Goal: Navigation & Orientation: Find specific page/section

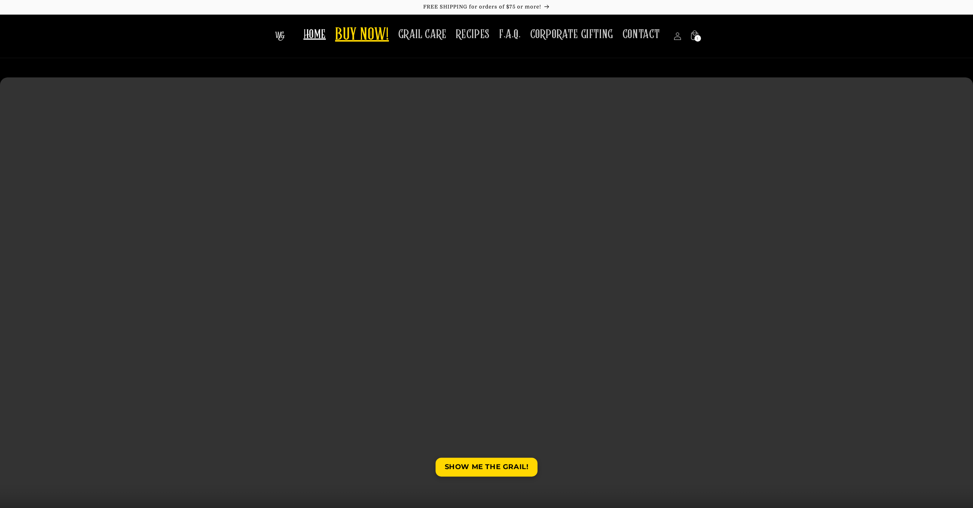
click at [364, 34] on span "BUY NOW!" at bounding box center [362, 35] width 54 height 21
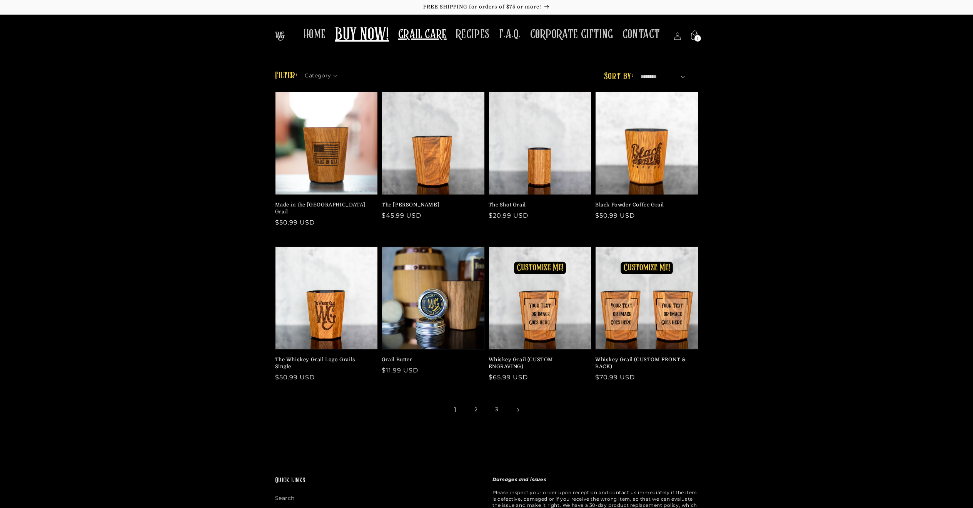
click at [445, 36] on span "GRAIL CARE" at bounding box center [422, 34] width 48 height 15
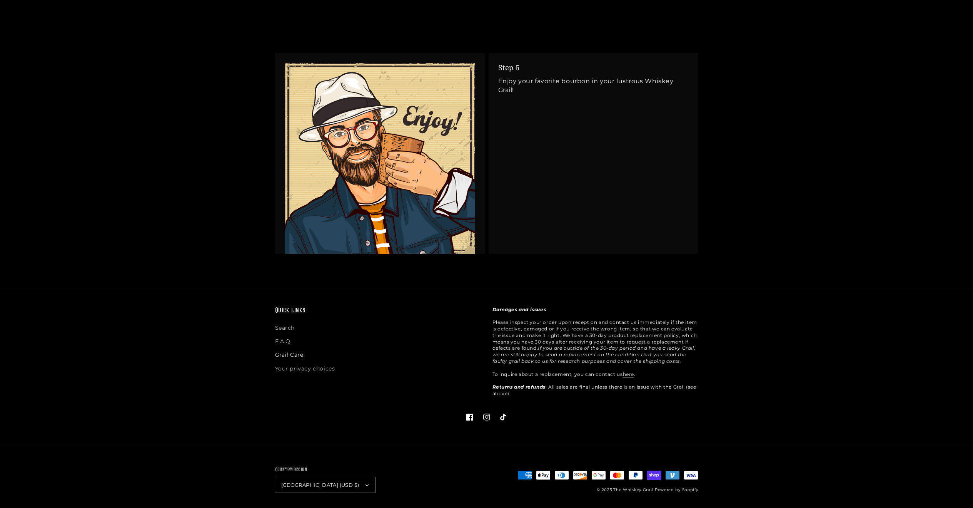
scroll to position [1680, 0]
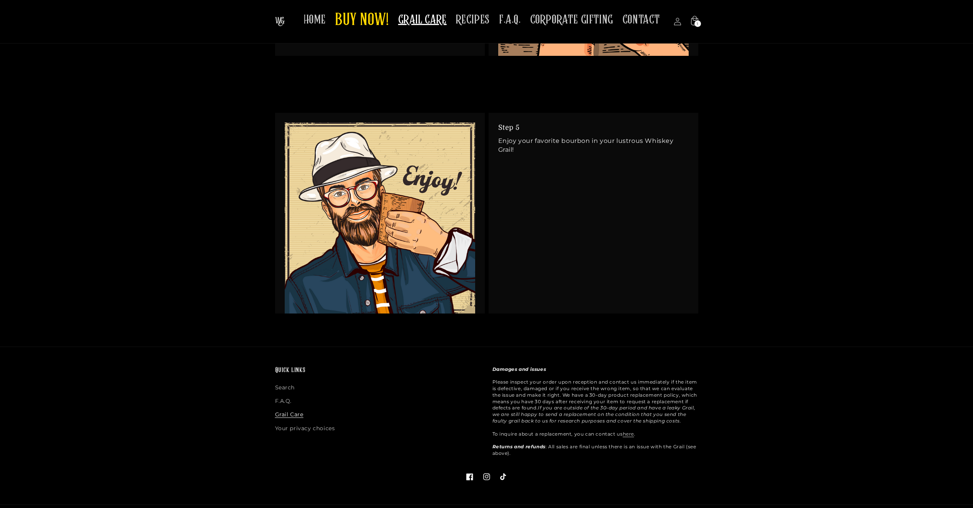
click at [353, 249] on link at bounding box center [380, 217] width 191 height 191
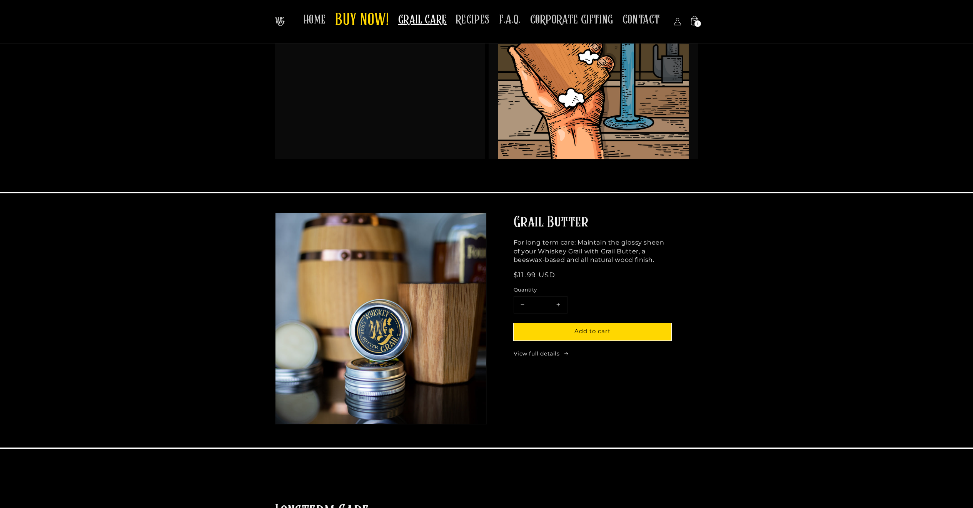
scroll to position [0, 0]
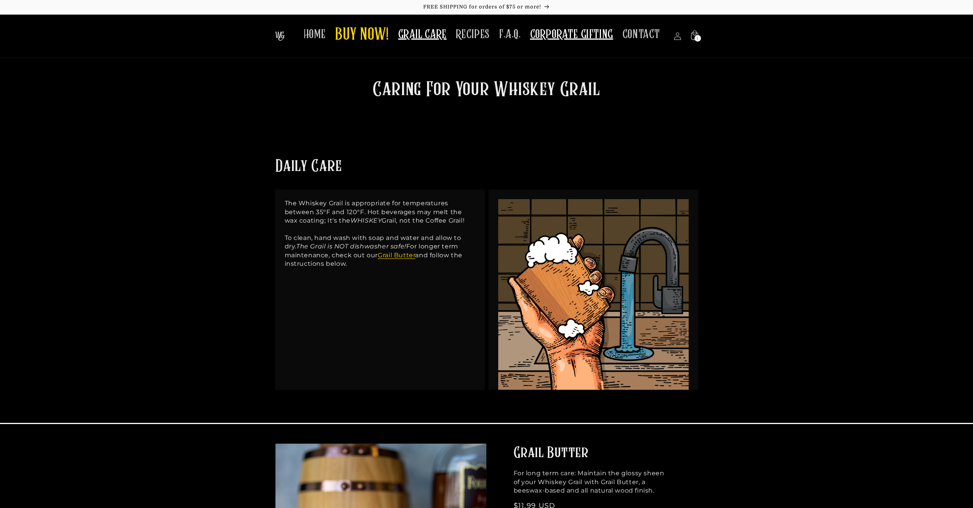
click at [576, 34] on span "CORPORATE GIFTING" at bounding box center [571, 34] width 83 height 15
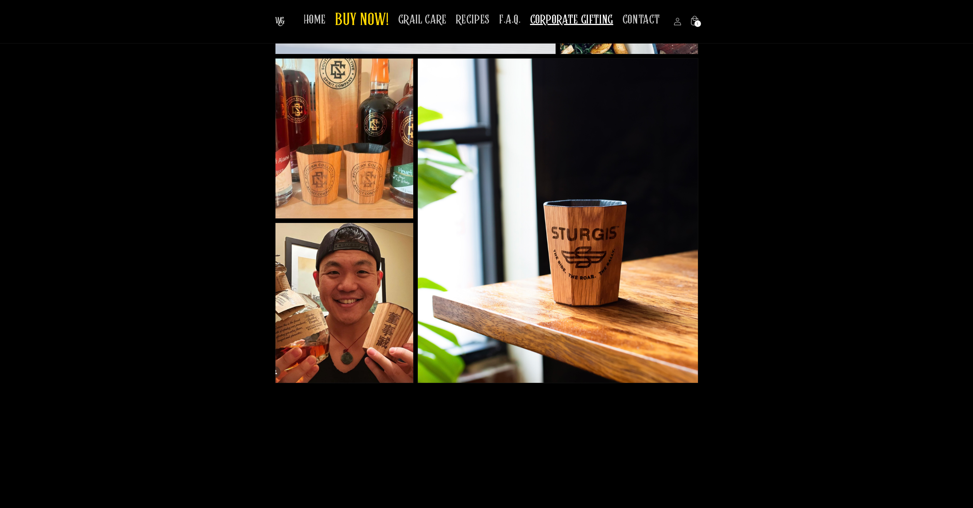
scroll to position [373, 0]
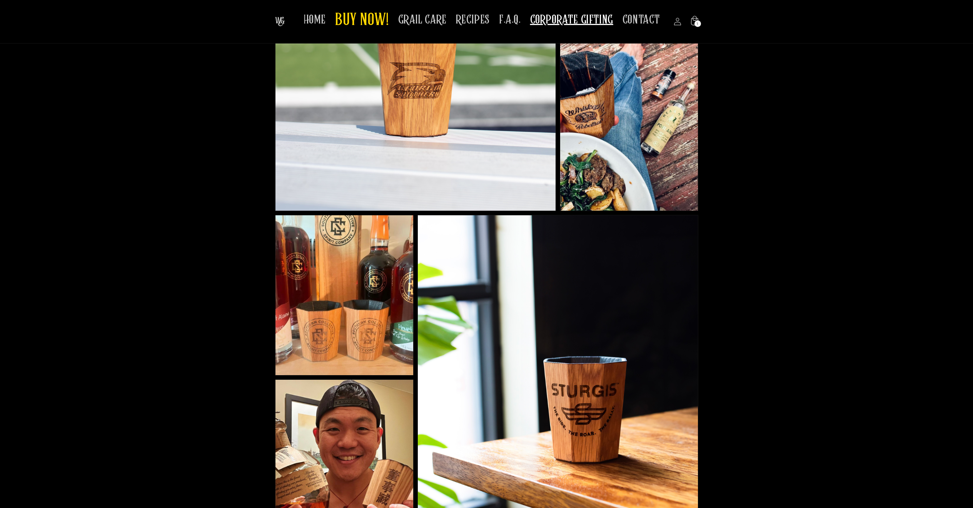
click at [269, 18] on header "HOME BUY NOW! GRAIL CARE RECIPES F.A.Q. CORPORATE GIFTING CONTACT Log in Facebo…" at bounding box center [487, 21] width 462 height 43
click at [276, 17] on img at bounding box center [280, 21] width 10 height 9
